Goal: Task Accomplishment & Management: Manage account settings

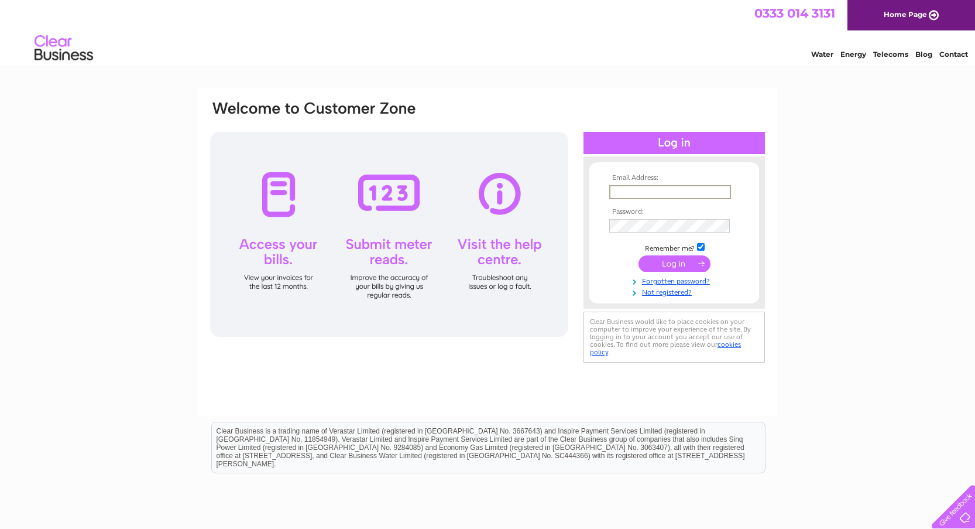
type input "[EMAIL_ADDRESS][DOMAIN_NAME]"
click at [674, 262] on input "submit" at bounding box center [675, 263] width 72 height 16
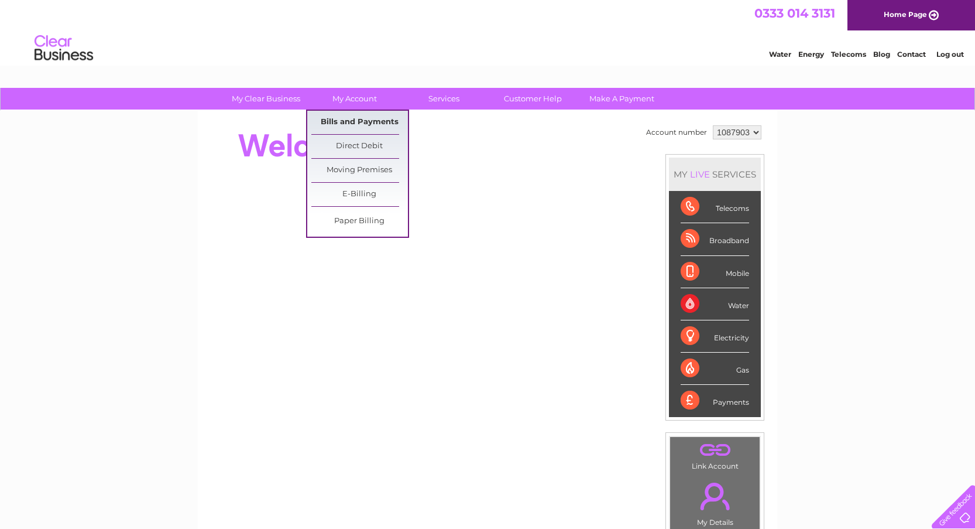
click at [345, 125] on link "Bills and Payments" at bounding box center [359, 122] width 97 height 23
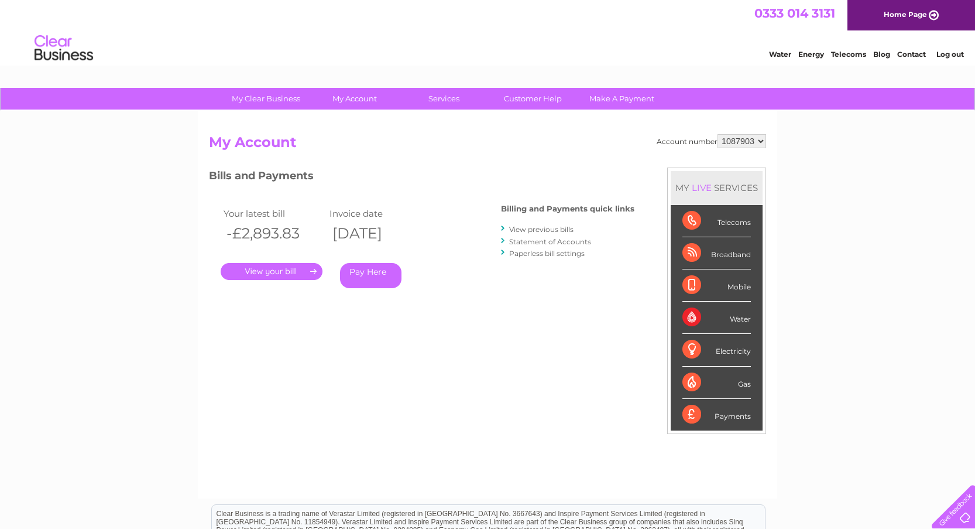
click at [273, 274] on link "." at bounding box center [272, 271] width 102 height 17
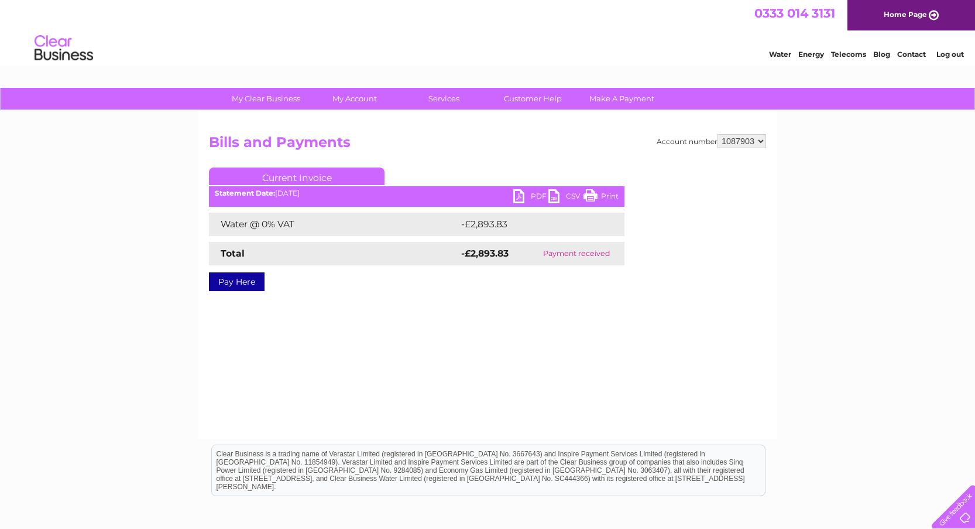
click at [522, 197] on link "PDF" at bounding box center [530, 197] width 35 height 17
